Goal: Task Accomplishment & Management: Use online tool/utility

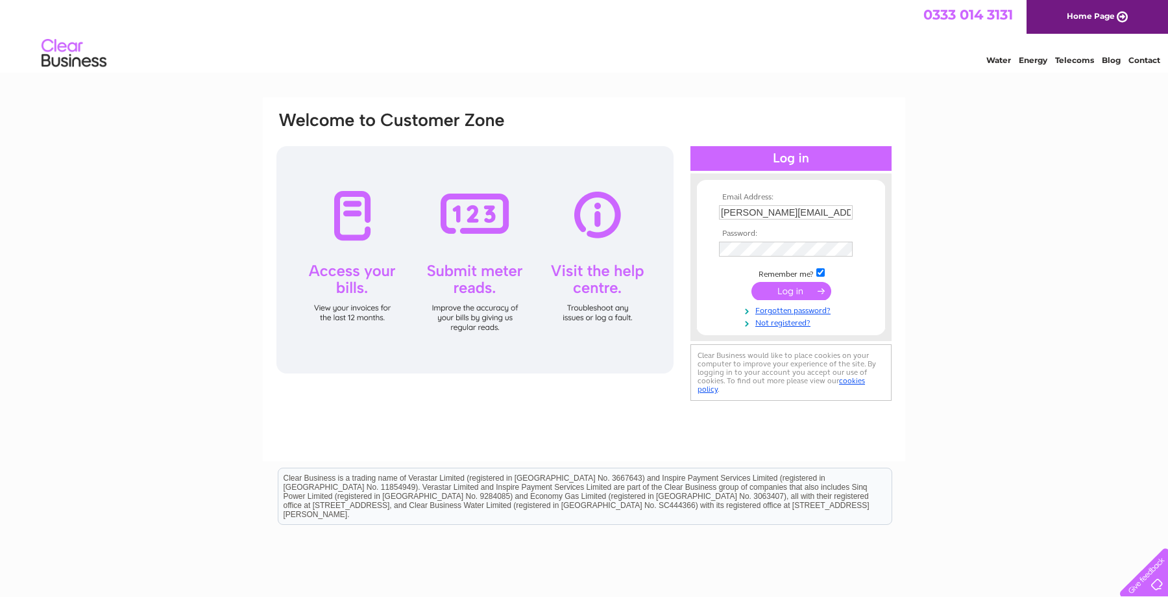
click at [789, 291] on input "submit" at bounding box center [792, 291] width 80 height 18
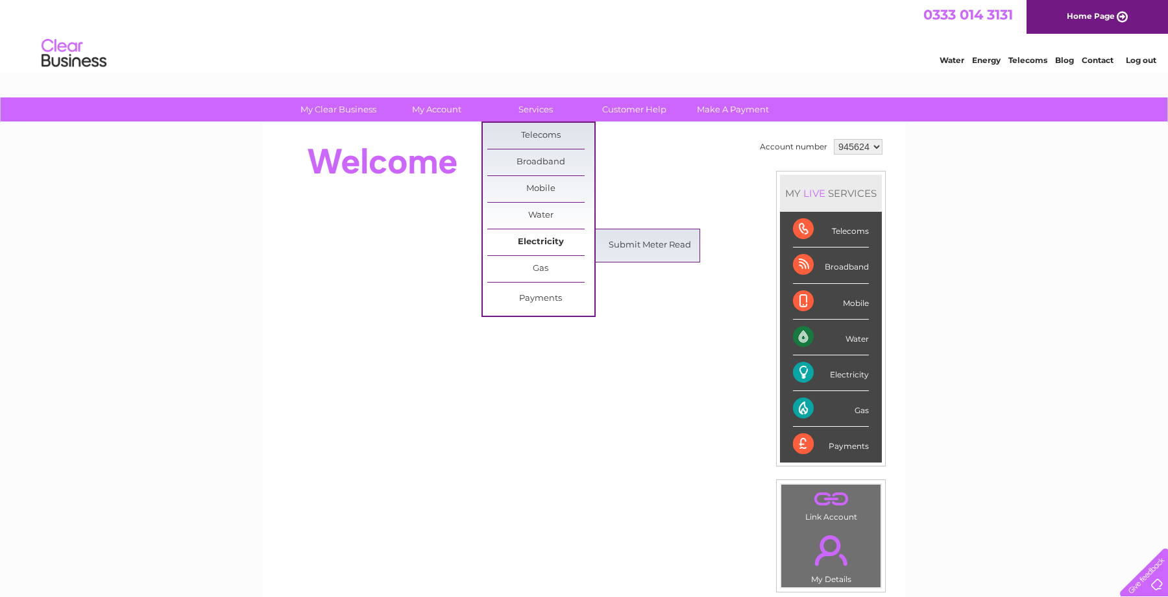
click at [549, 239] on link "Electricity" at bounding box center [540, 242] width 107 height 26
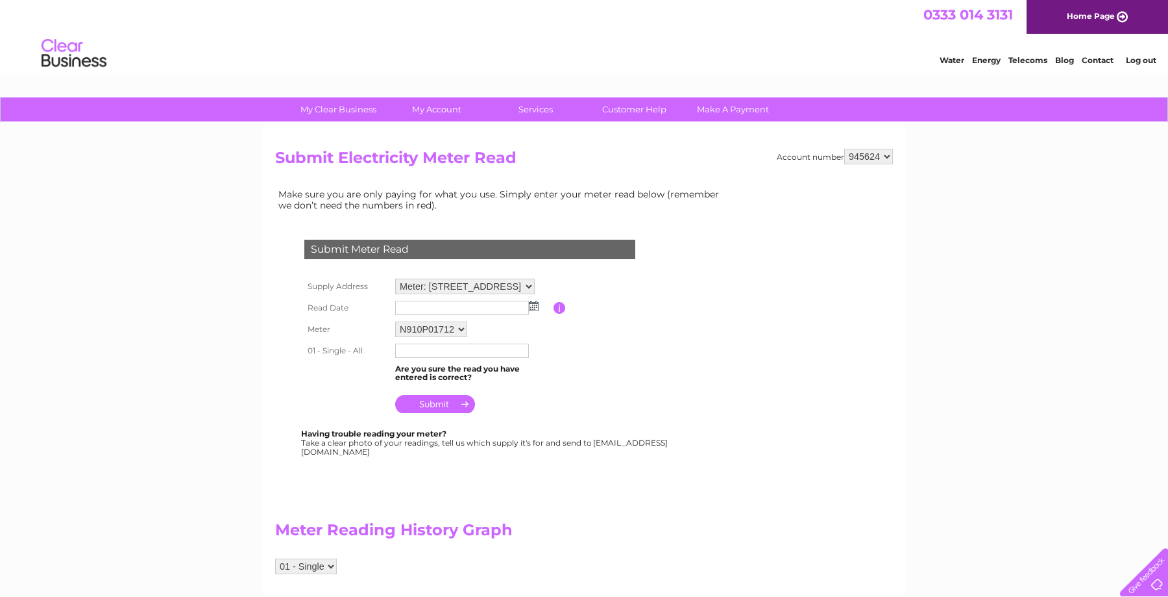
click at [530, 305] on img at bounding box center [534, 306] width 10 height 10
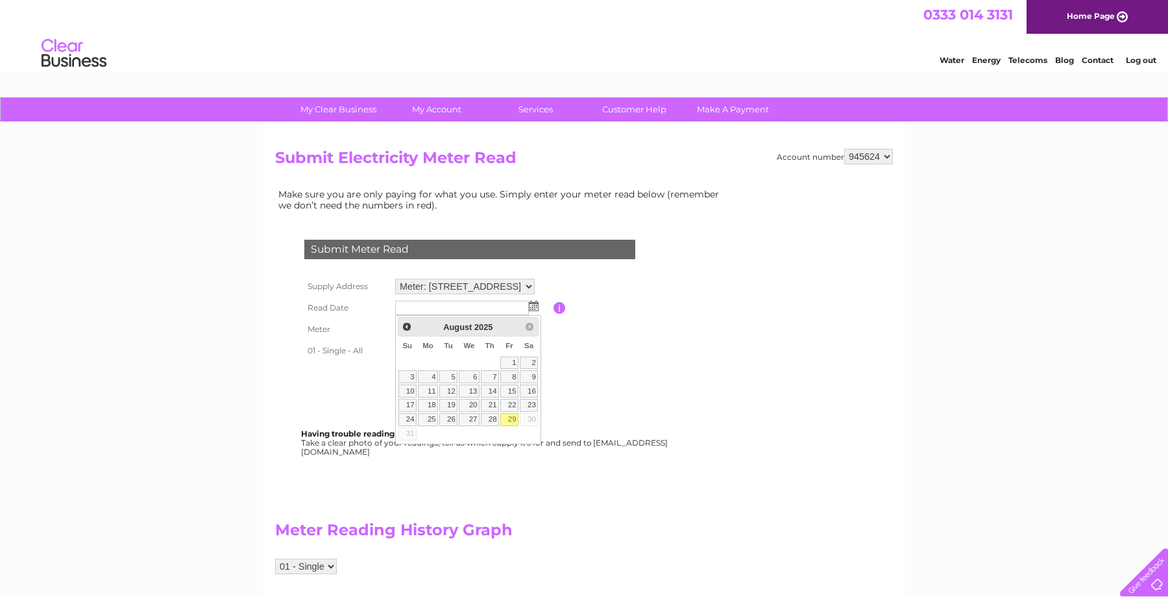
click at [512, 415] on link "29" at bounding box center [509, 419] width 18 height 13
type input "[DATE]"
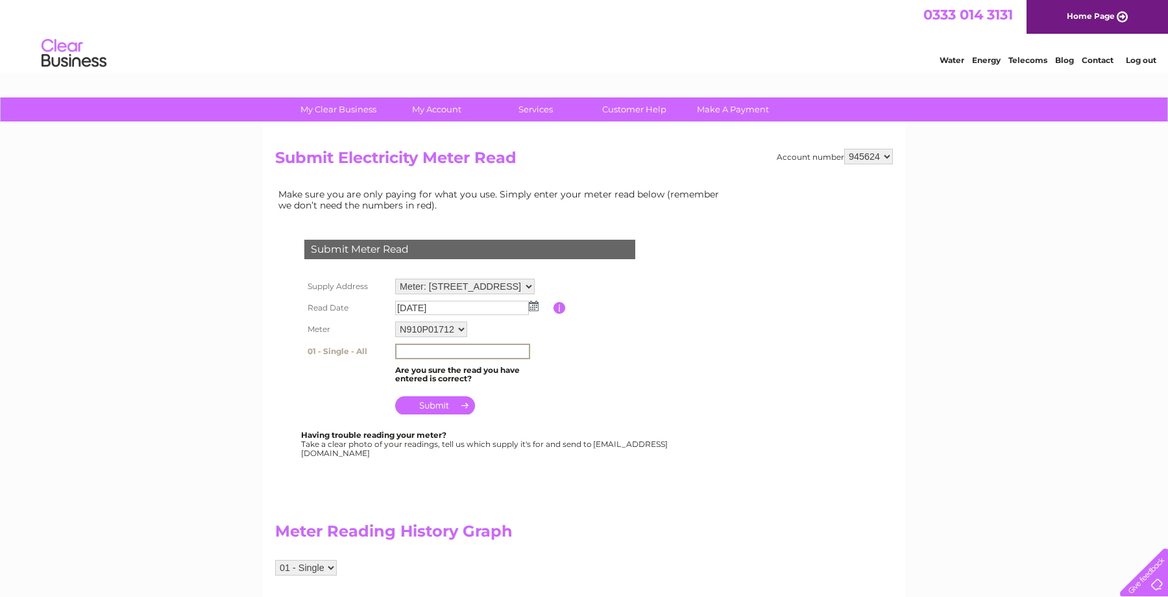
click at [404, 346] on input "text" at bounding box center [462, 351] width 135 height 16
type input "222865"
click at [424, 404] on input "submit" at bounding box center [435, 405] width 80 height 18
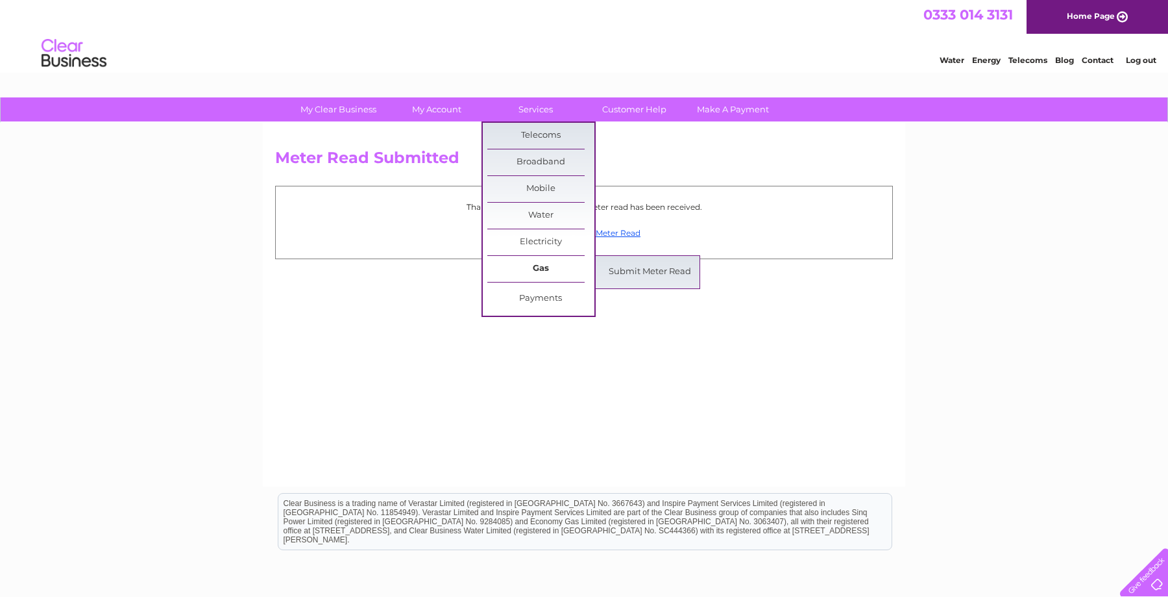
click at [515, 263] on link "Gas" at bounding box center [540, 269] width 107 height 26
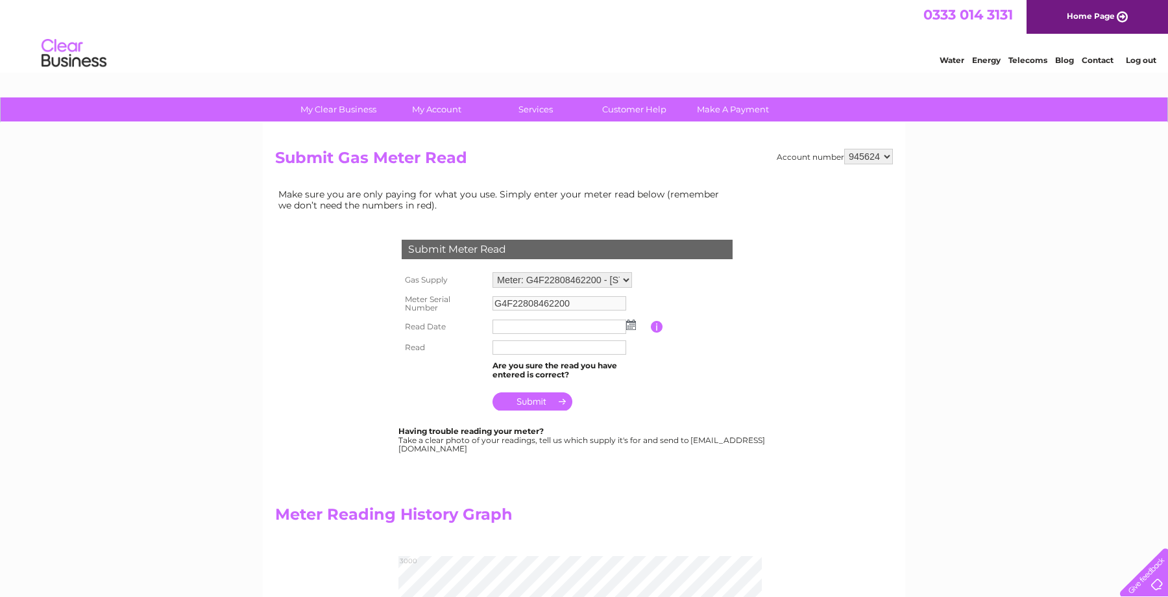
click at [629, 326] on img at bounding box center [631, 324] width 10 height 10
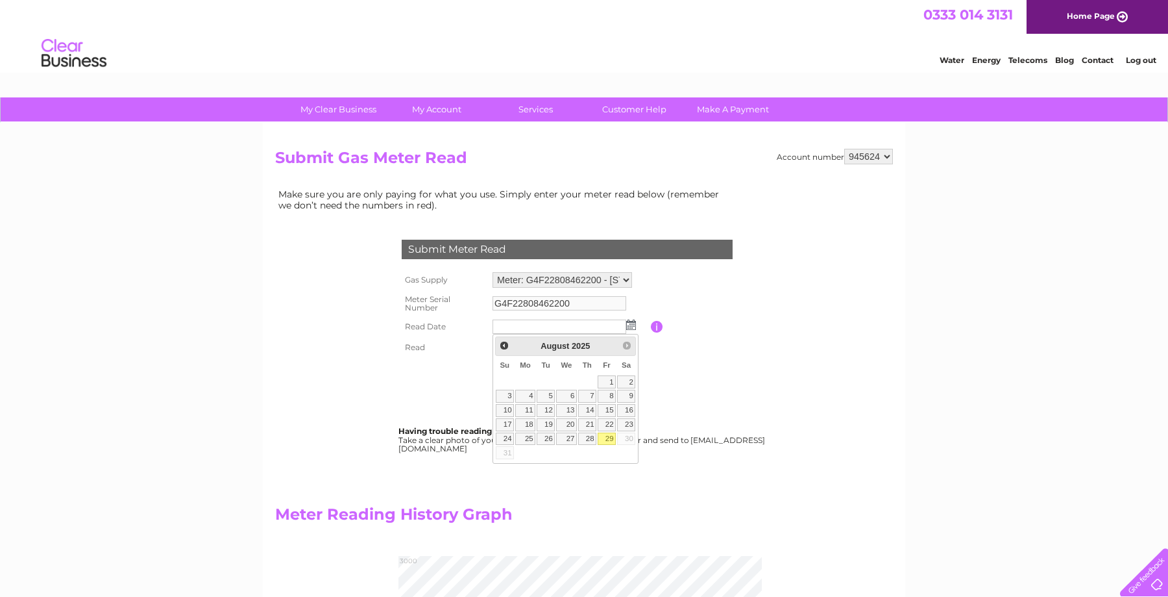
click at [606, 441] on link "29" at bounding box center [607, 438] width 18 height 13
type input "2025/08/29"
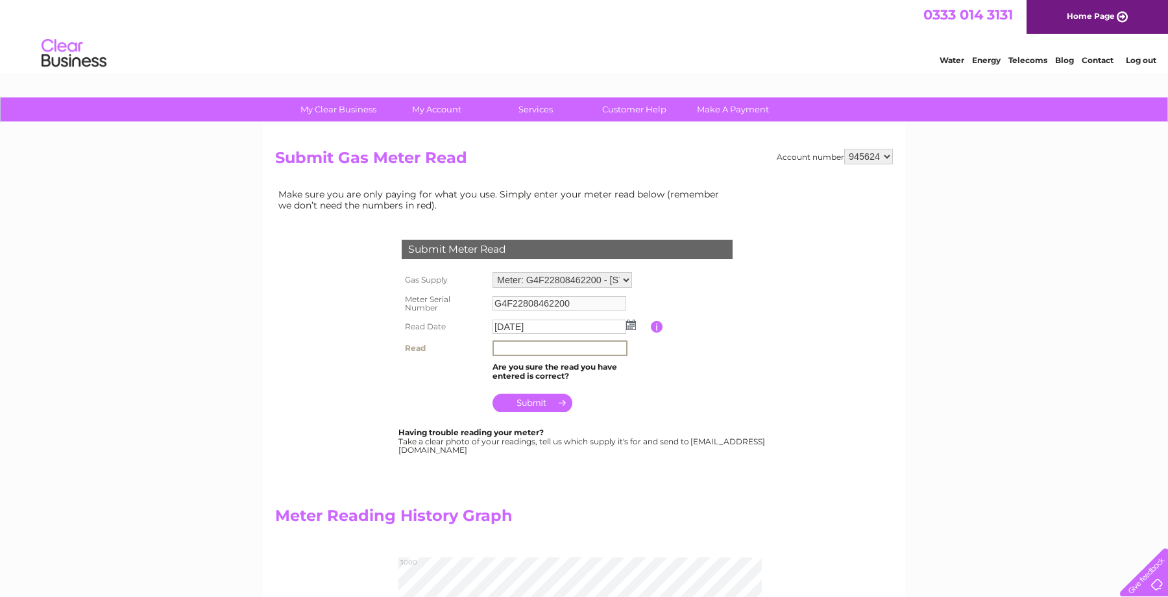
click at [523, 351] on input "text" at bounding box center [560, 348] width 135 height 16
type input "2795"
click at [561, 404] on input "submit" at bounding box center [533, 401] width 80 height 18
